Goal: Task Accomplishment & Management: Use online tool/utility

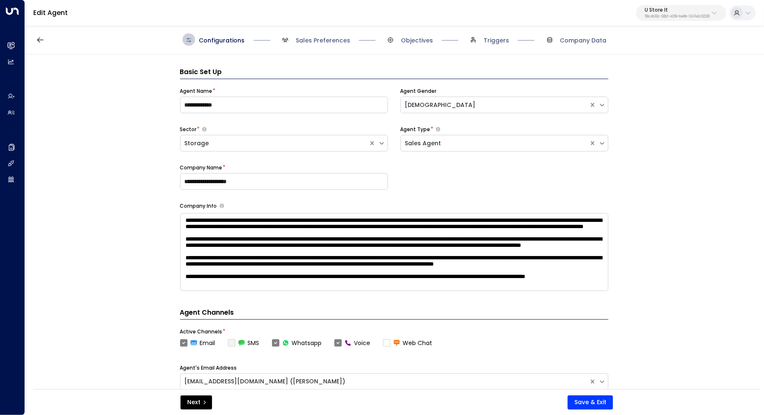
scroll to position [289, 0]
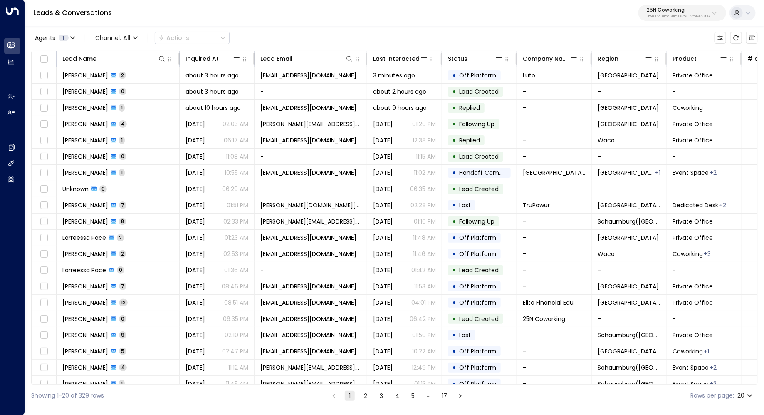
click at [693, 10] on p "25N Coworking" at bounding box center [678, 9] width 63 height 5
type input "***"
click at [656, 62] on div "RHP ID: 85bcf151-53e1-49fd-8d4c-7708fbeee317" at bounding box center [654, 65] width 109 height 17
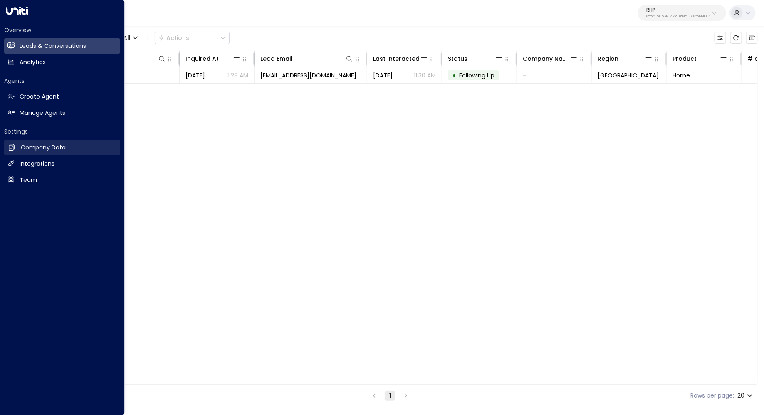
click at [48, 145] on h2 "Company Data" at bounding box center [43, 147] width 45 height 9
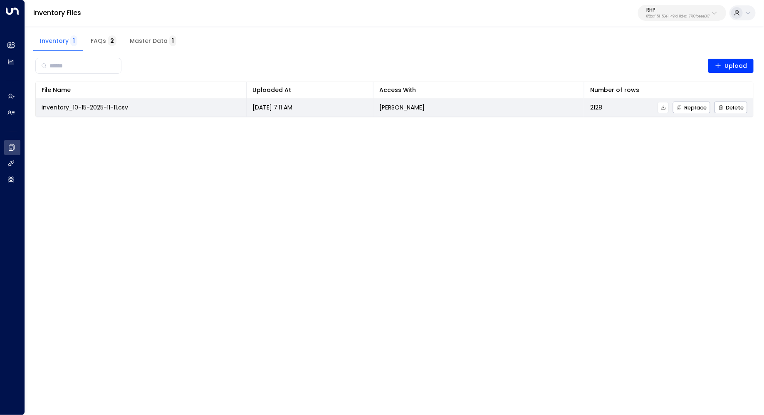
click at [668, 110] on button at bounding box center [663, 107] width 11 height 11
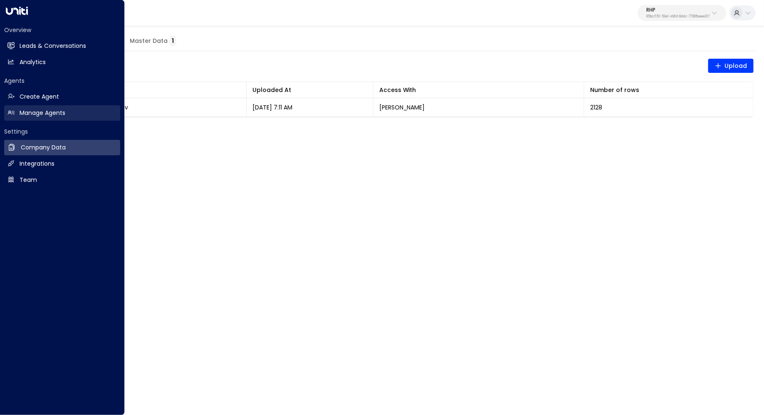
click at [37, 115] on h2 "Manage Agents" at bounding box center [43, 113] width 46 height 9
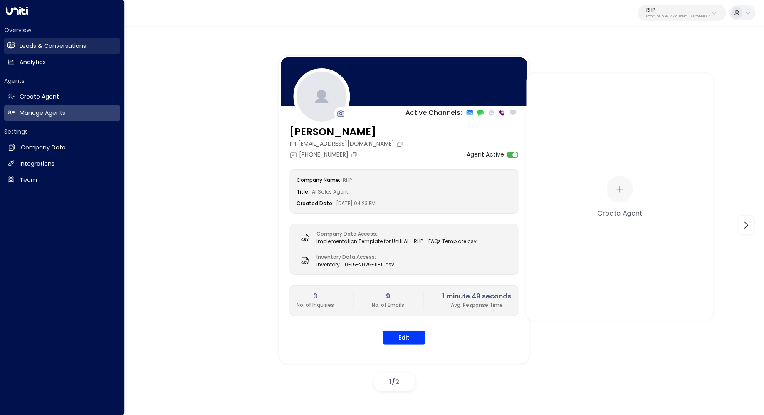
click at [17, 45] on link "Leads & Conversations Leads & Conversations" at bounding box center [62, 45] width 116 height 15
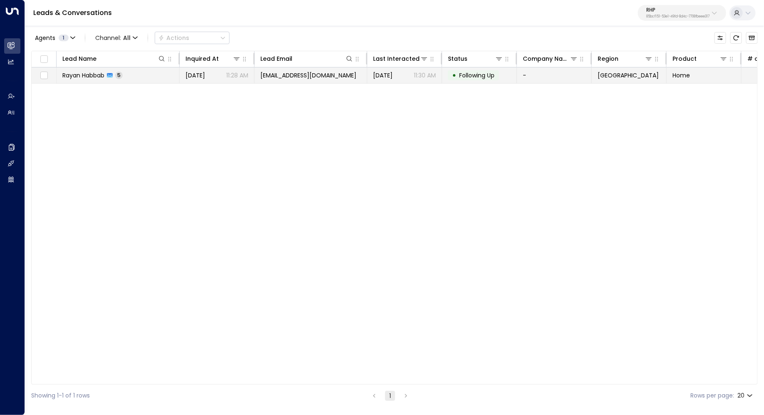
click at [103, 74] on span "Rayan Habbab" at bounding box center [83, 75] width 42 height 8
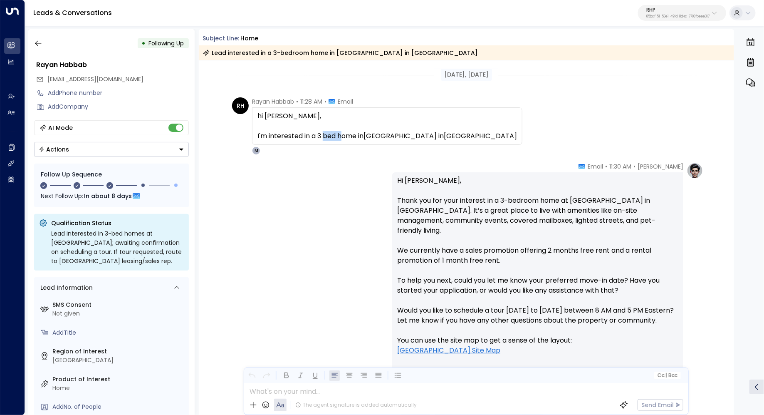
drag, startPoint x: 324, startPoint y: 138, endPoint x: 343, endPoint y: 138, distance: 18.7
click at [343, 138] on div "I'm interested in a 3 bed home in [GEOGRAPHIC_DATA] in [GEOGRAPHIC_DATA]" at bounding box center [388, 136] width 260 height 10
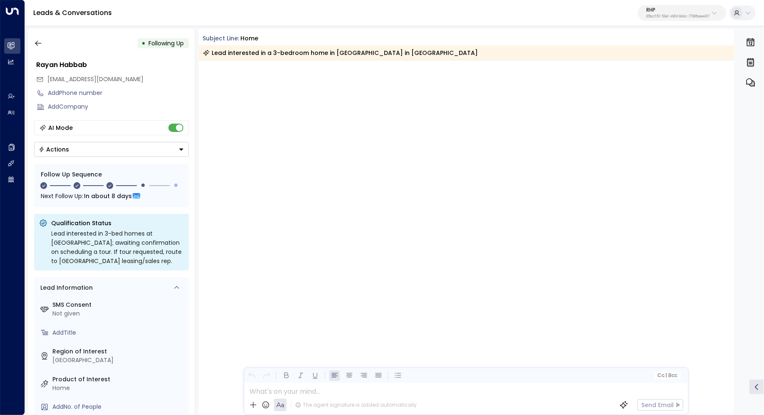
scroll to position [799, 0]
